Goal: Information Seeking & Learning: Check status

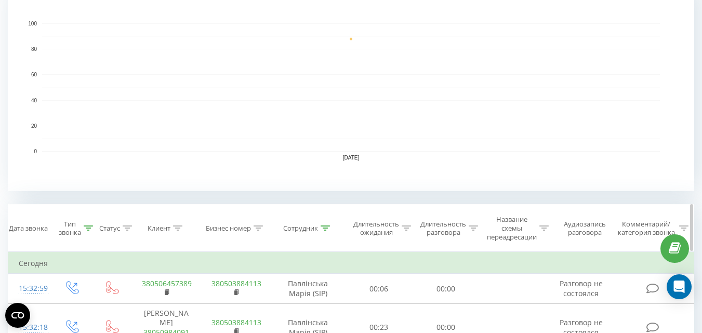
scroll to position [260, 0]
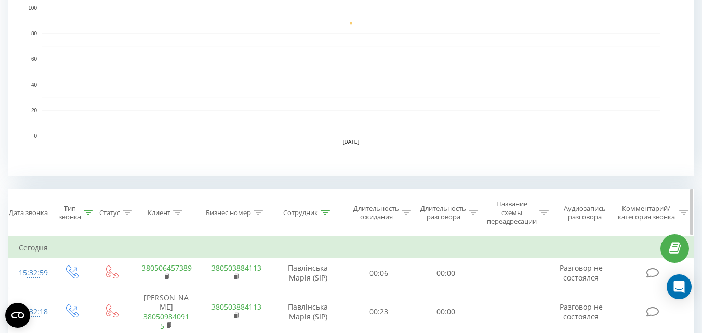
drag, startPoint x: 315, startPoint y: 209, endPoint x: 316, endPoint y: 218, distance: 8.8
click at [315, 209] on div "Сотрудник" at bounding box center [300, 212] width 35 height 9
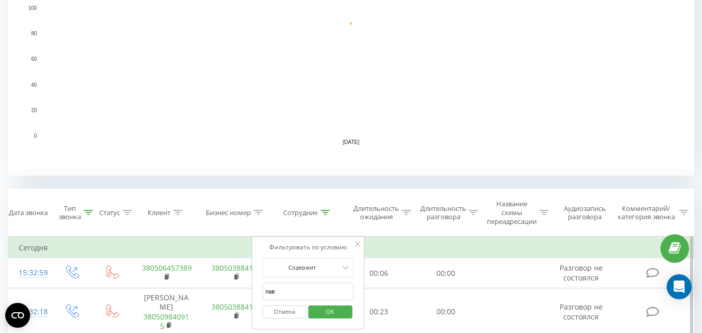
drag, startPoint x: 295, startPoint y: 287, endPoint x: 263, endPoint y: 289, distance: 32.3
click at [264, 289] on input "пав" at bounding box center [307, 292] width 91 height 18
click at [332, 314] on span "OK" at bounding box center [329, 311] width 29 height 16
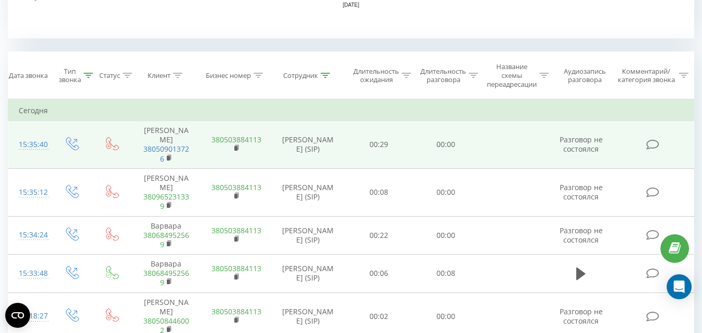
scroll to position [416, 0]
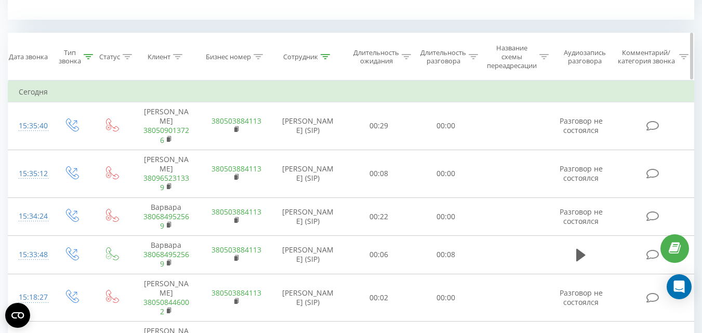
click at [318, 62] on th "Сотрудник" at bounding box center [308, 56] width 75 height 47
click at [316, 57] on div "Сотрудник" at bounding box center [300, 56] width 35 height 9
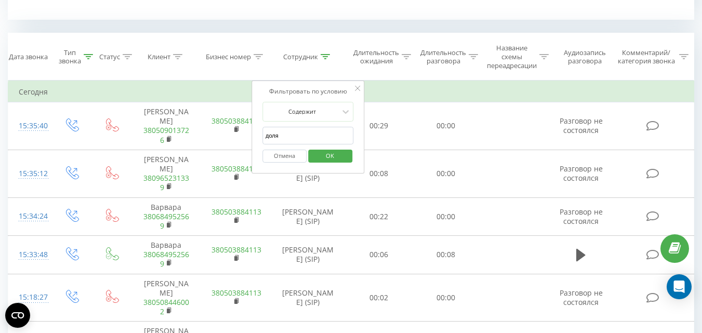
drag, startPoint x: 303, startPoint y: 126, endPoint x: 260, endPoint y: 130, distance: 43.3
click at [260, 130] on div "Фильтровать по условию Содержит доля Отмена OK" at bounding box center [308, 128] width 113 height 94
drag, startPoint x: 293, startPoint y: 131, endPoint x: 254, endPoint y: 129, distance: 39.0
click at [315, 166] on div "Отмена OK" at bounding box center [307, 155] width 91 height 23
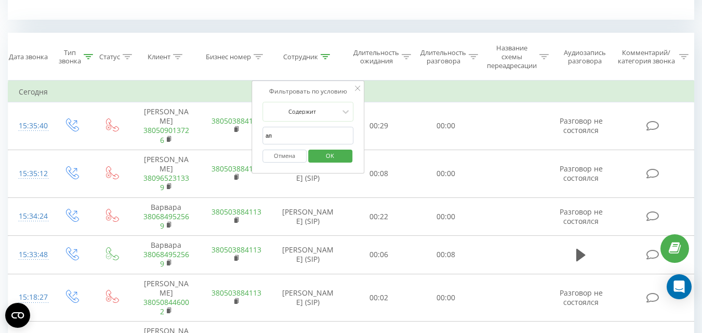
click at [307, 130] on input "ап" at bounding box center [307, 136] width 91 height 18
drag, startPoint x: 307, startPoint y: 131, endPoint x: 301, endPoint y: 136, distance: 7.4
click at [301, 136] on input "ап" at bounding box center [307, 136] width 91 height 18
type input "пав"
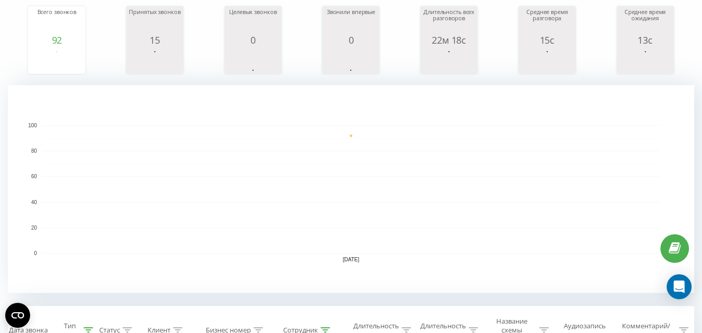
scroll to position [312, 0]
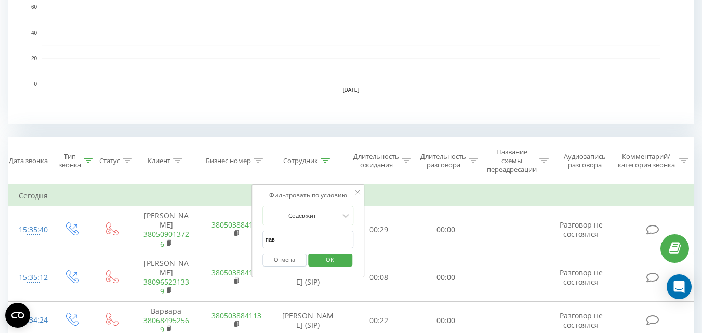
drag, startPoint x: 323, startPoint y: 262, endPoint x: 285, endPoint y: 175, distance: 95.2
click at [323, 263] on span "OK" at bounding box center [329, 260] width 29 height 16
